Goal: Information Seeking & Learning: Learn about a topic

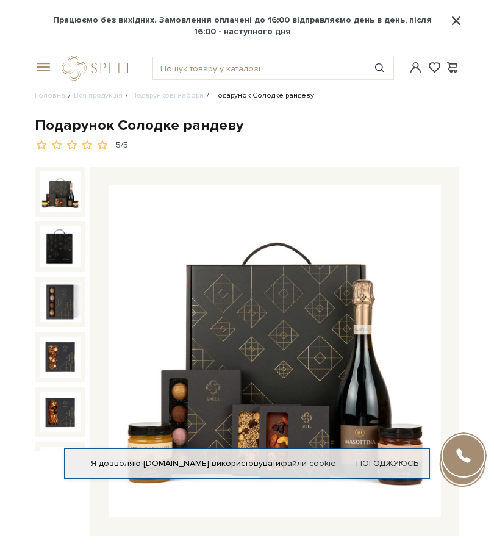
click at [47, 70] on span at bounding box center [41, 67] width 12 height 11
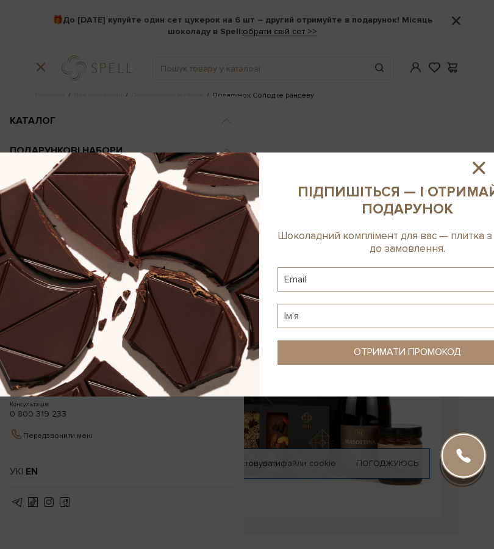
click at [485, 167] on icon at bounding box center [479, 167] width 21 height 21
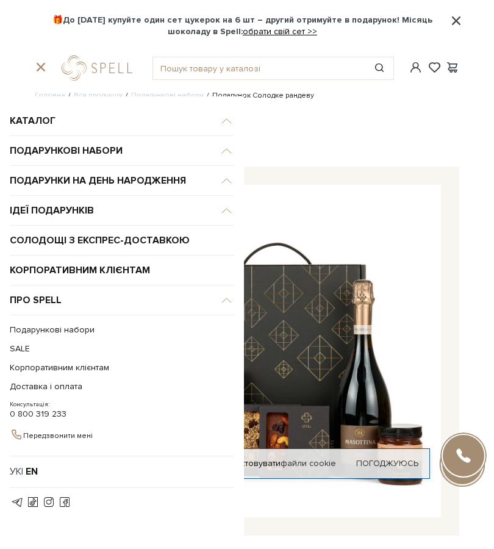
click at [226, 129] on span "Каталог" at bounding box center [122, 121] width 224 height 30
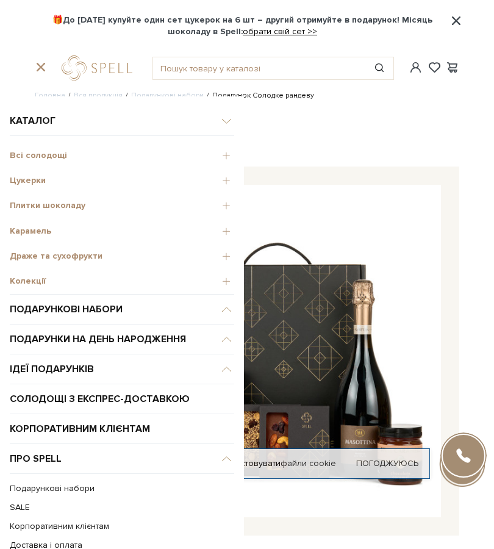
click at [27, 182] on span "Цукерки" at bounding box center [122, 180] width 224 height 11
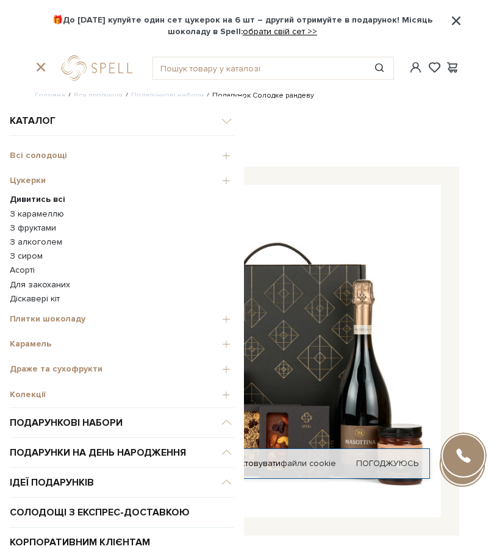
click at [40, 203] on b "Дивитись всі" at bounding box center [38, 199] width 56 height 10
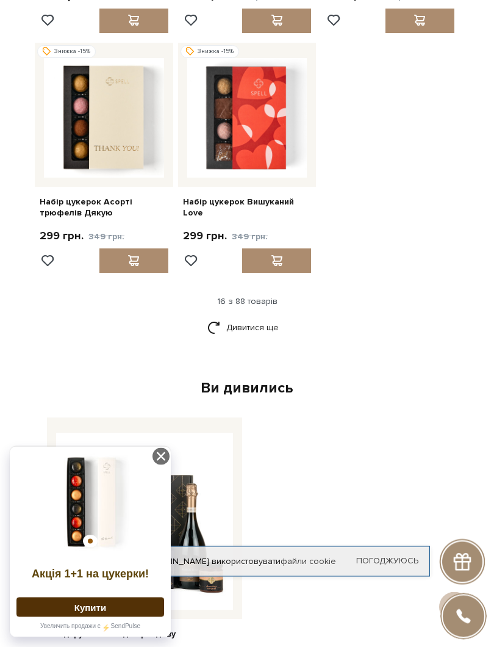
scroll to position [1350, 0]
click at [74, 511] on img at bounding box center [90, 502] width 148 height 98
click at [85, 511] on img at bounding box center [90, 502] width 148 height 98
click at [170, 455] on icon at bounding box center [161, 457] width 20 height 20
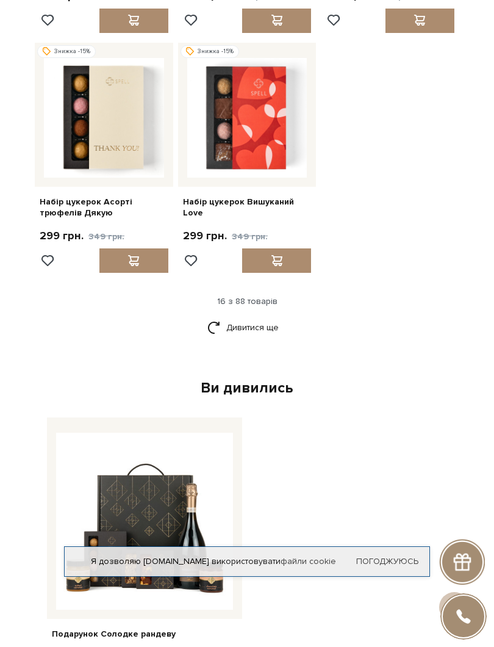
click at [157, 455] on div at bounding box center [144, 517] width 195 height 201
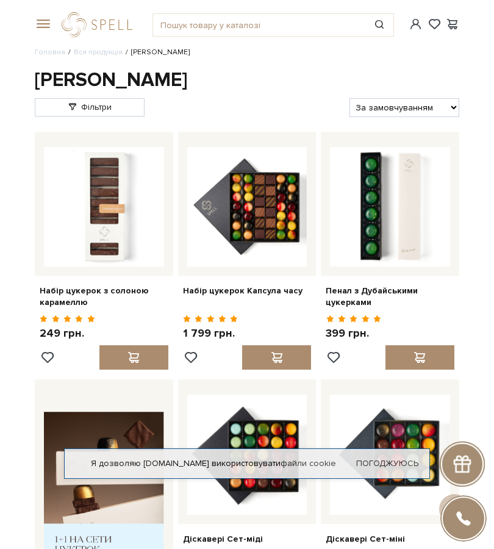
scroll to position [0, 0]
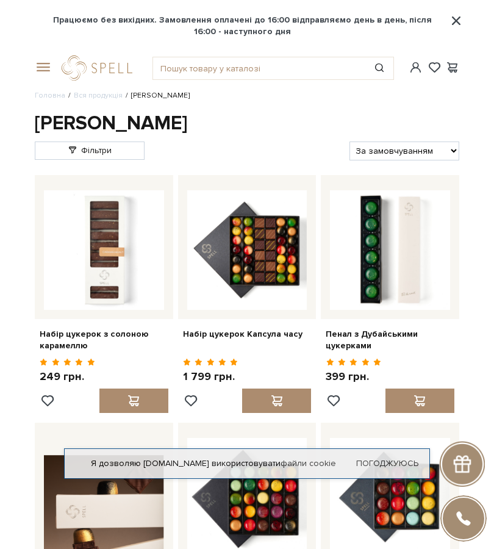
click at [138, 66] on link "logo" at bounding box center [100, 68] width 76 height 25
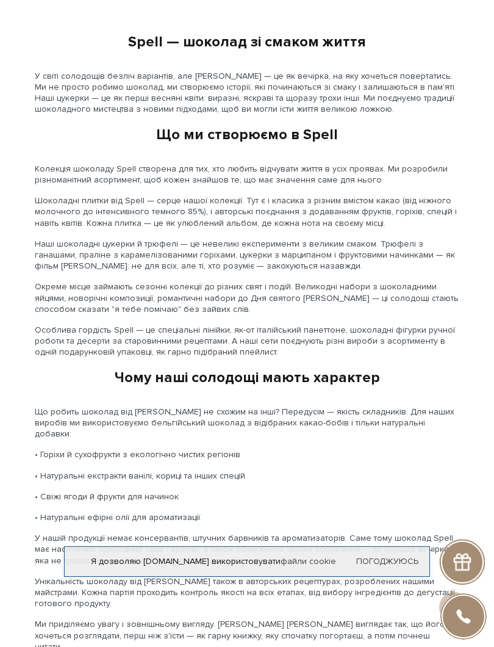
scroll to position [1104, 0]
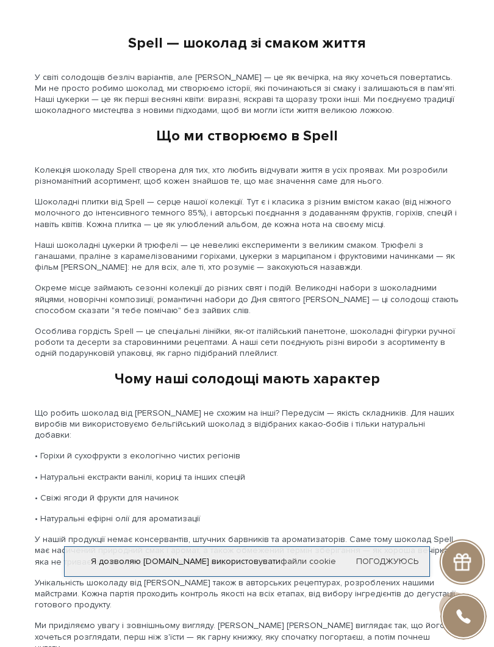
click at [381, 556] on link "Погоджуюсь" at bounding box center [387, 561] width 62 height 11
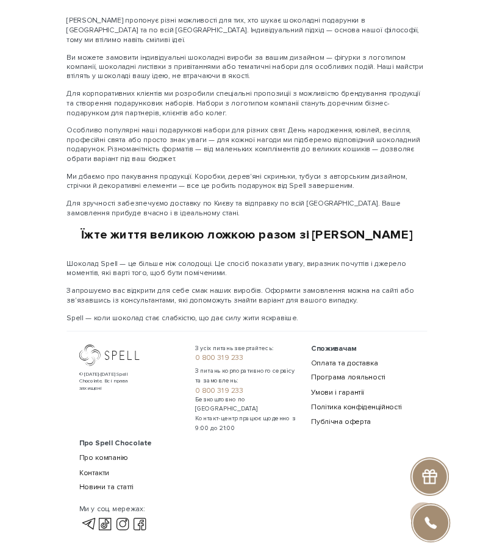
scroll to position [1891, 0]
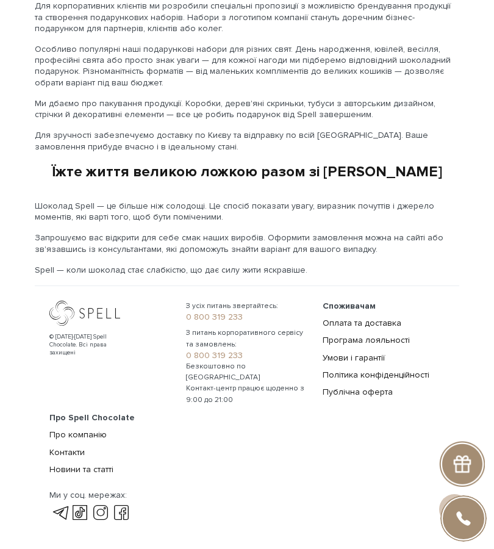
click at [85, 429] on link "Про компанію" at bounding box center [77, 434] width 57 height 10
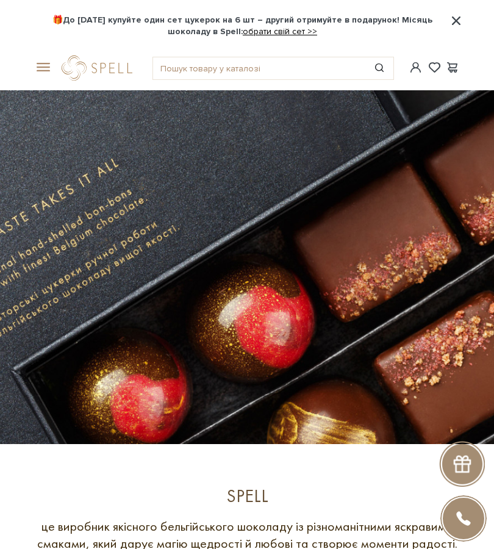
click at [41, 73] on span at bounding box center [41, 67] width 12 height 11
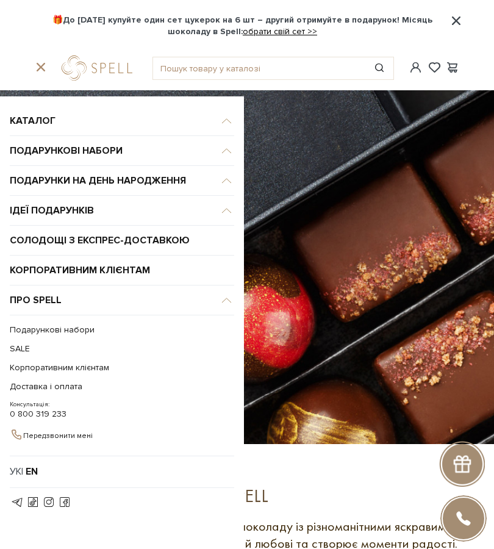
click at [57, 136] on span "Ідеї подарунків" at bounding box center [122, 121] width 224 height 30
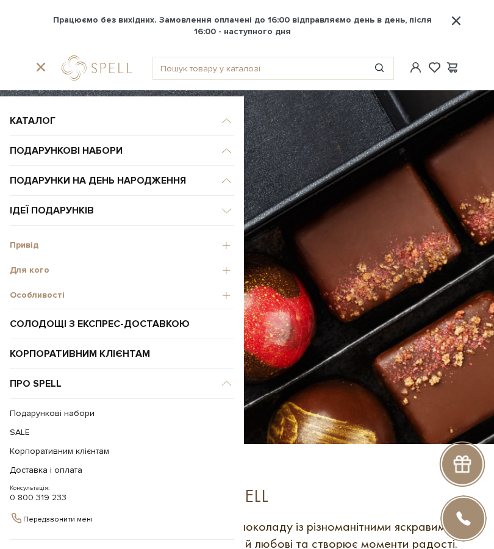
click at [219, 246] on span "Привід" at bounding box center [122, 245] width 224 height 11
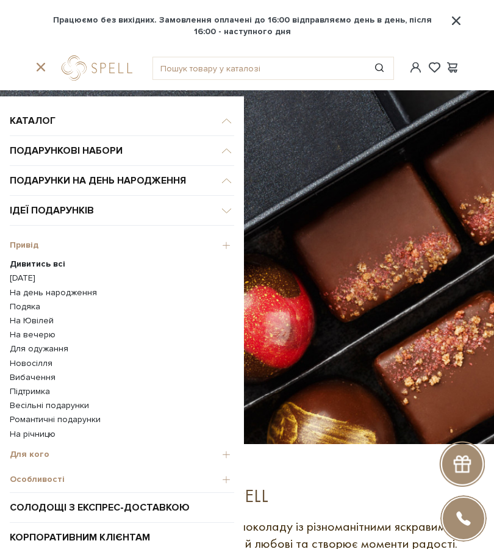
click at [76, 291] on link "На день народження" at bounding box center [122, 292] width 224 height 11
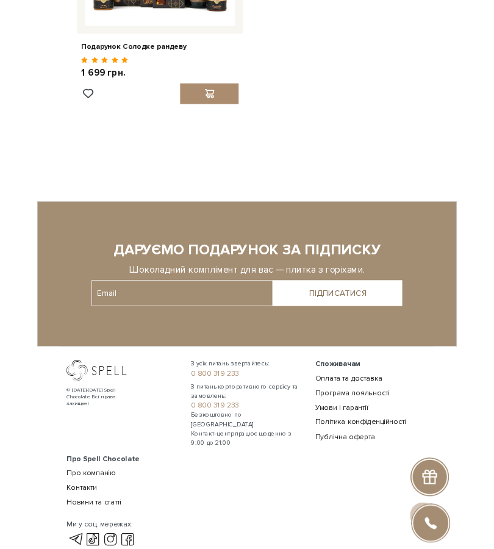
scroll to position [2097, 0]
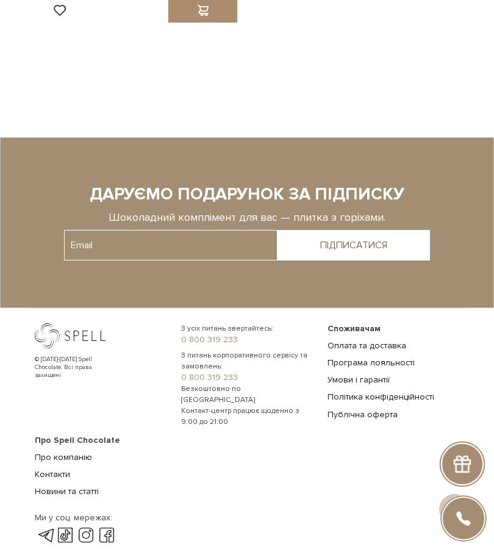
click at [72, 454] on link "Про компанію" at bounding box center [63, 457] width 57 height 10
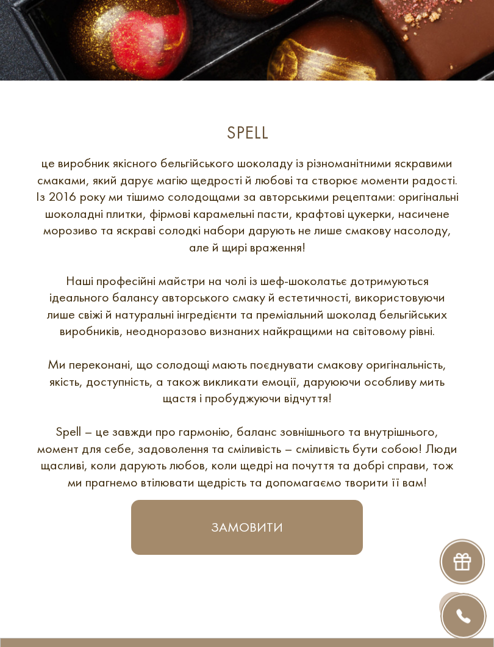
scroll to position [364, 0]
